Goal: Navigation & Orientation: Find specific page/section

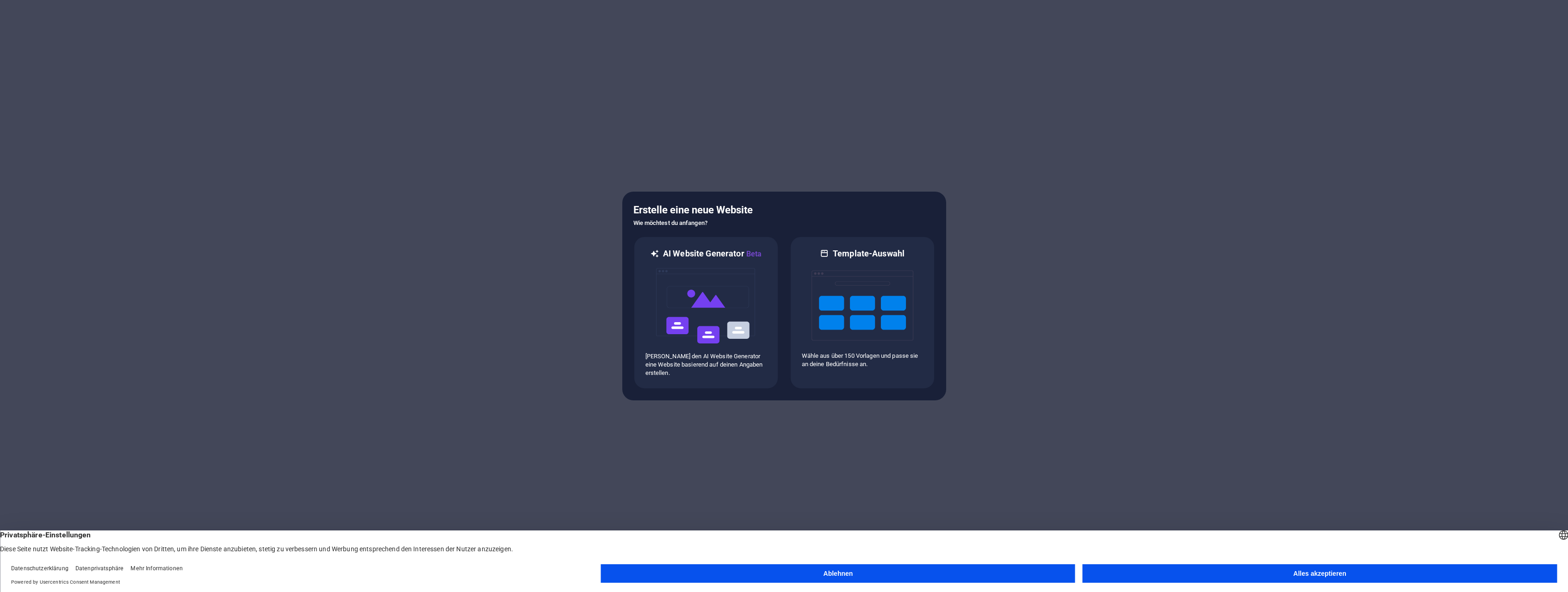
click at [1188, 570] on button "Alles akzeptieren" at bounding box center [1320, 574] width 474 height 18
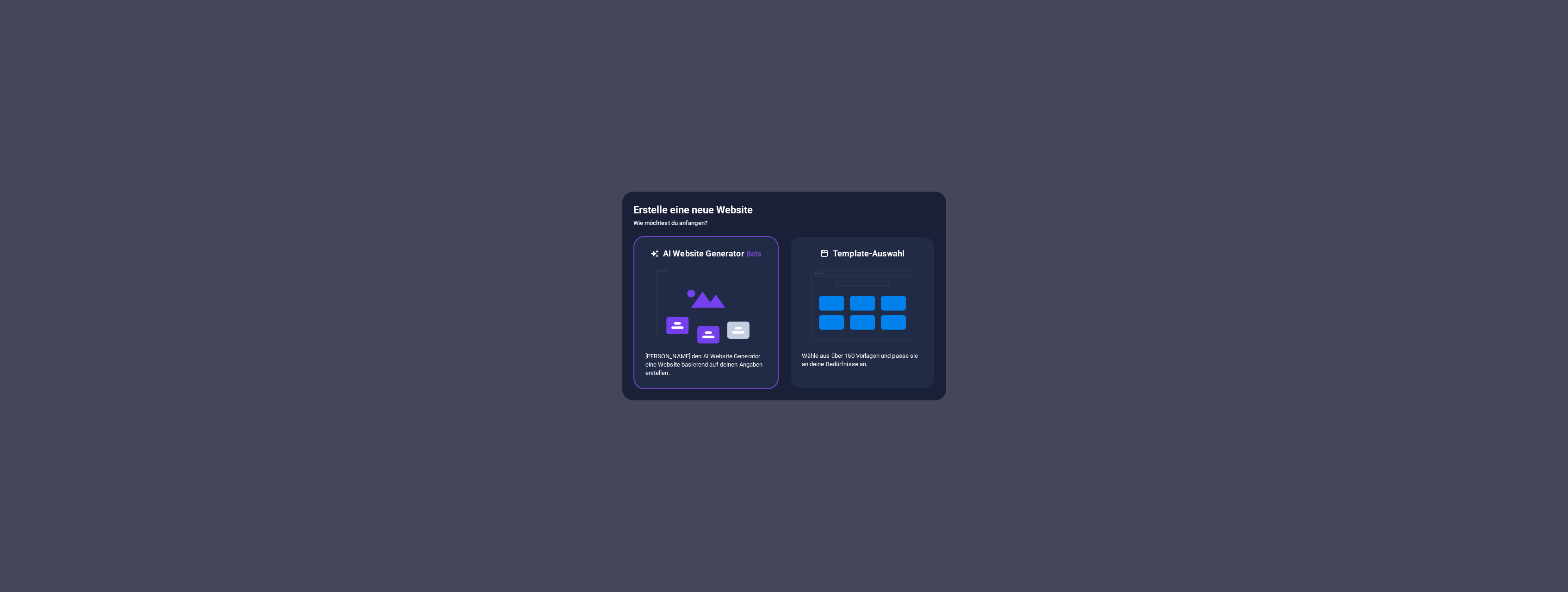
click at [689, 279] on img at bounding box center [705, 306] width 102 height 93
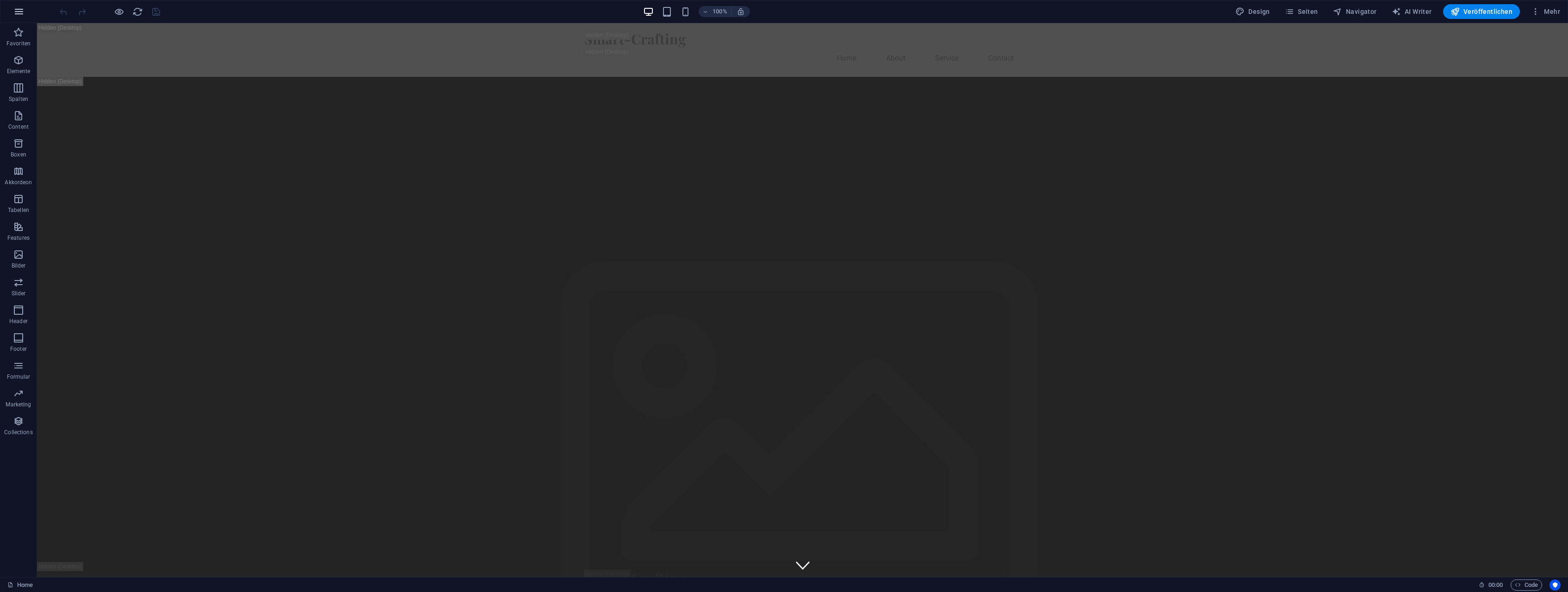
click at [19, 15] on icon "button" at bounding box center [19, 12] width 11 height 11
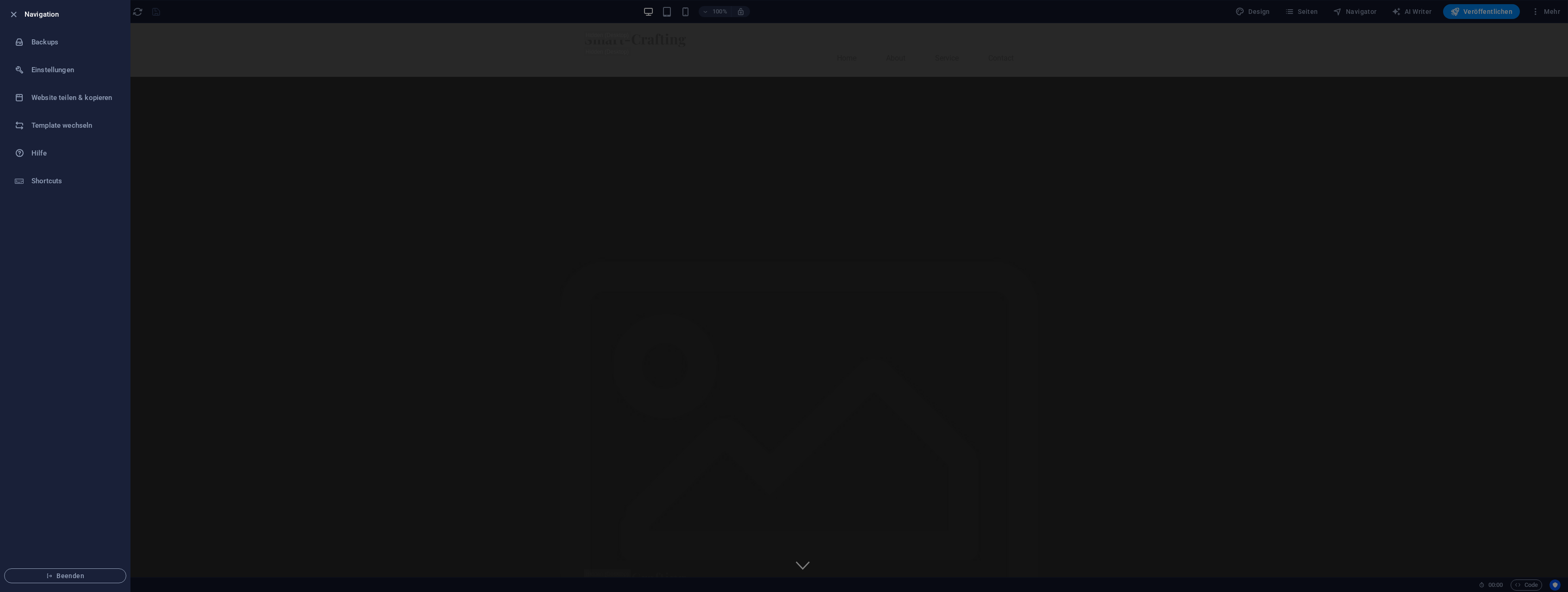
click at [19, 14] on div at bounding box center [16, 14] width 16 height 11
click at [99, 574] on span "Beenden" at bounding box center [65, 576] width 107 height 7
